Goal: Task Accomplishment & Management: Manage account settings

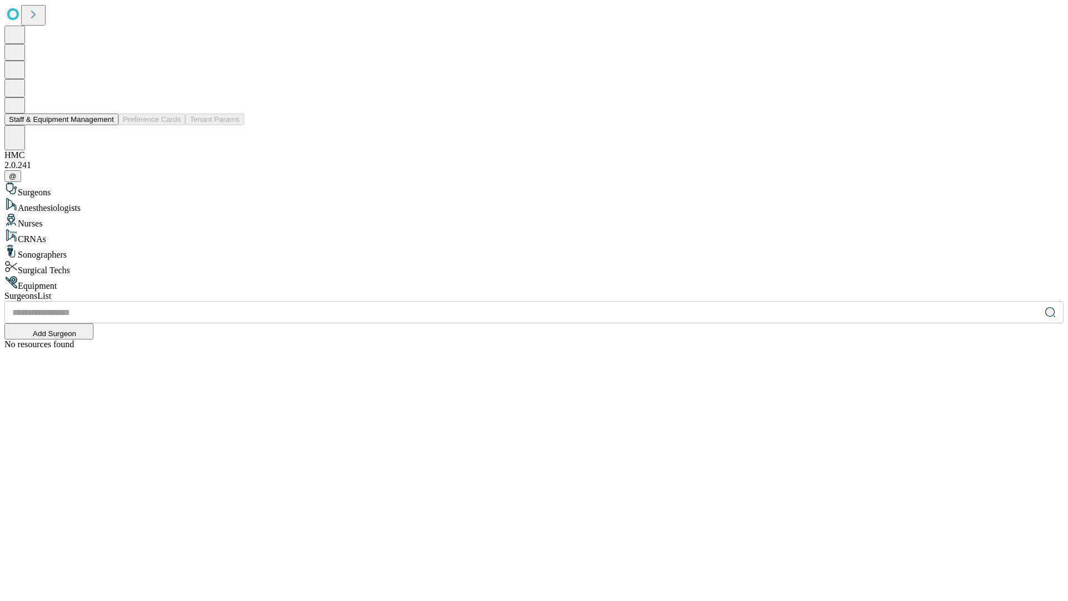
click at [106, 125] on button "Staff & Equipment Management" at bounding box center [61, 120] width 114 height 12
